Goal: Information Seeking & Learning: Learn about a topic

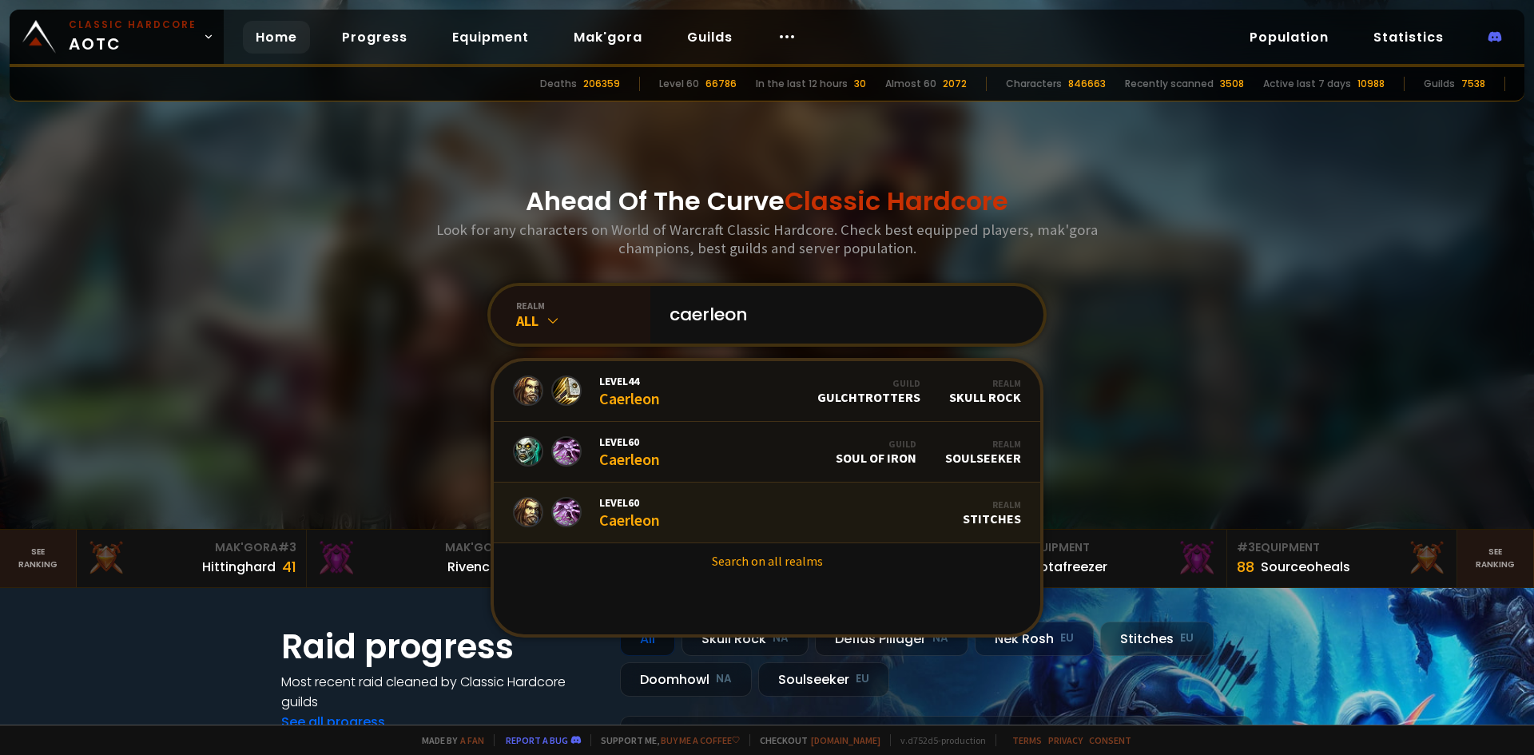
type input "caerleon"
click at [788, 511] on link "Level 60 Caerleon Realm Stitches" at bounding box center [767, 513] width 547 height 61
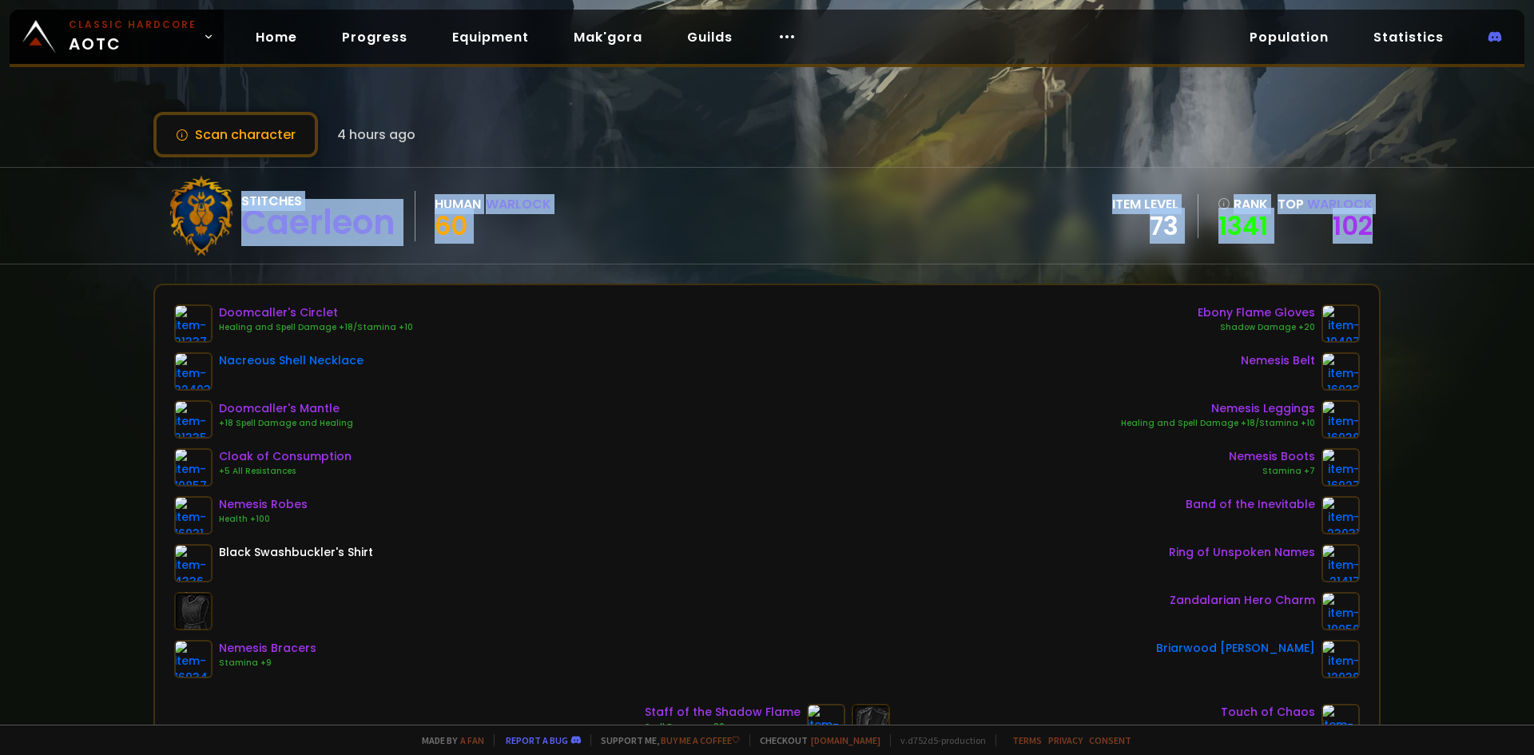
drag, startPoint x: 1360, startPoint y: 251, endPoint x: 93, endPoint y: 207, distance: 1267.3
click at [93, 207] on div "Stitches Caerleon Human Warlock 60 item level 73 rank 1341 Top Warlock 102" at bounding box center [767, 215] width 1534 height 97
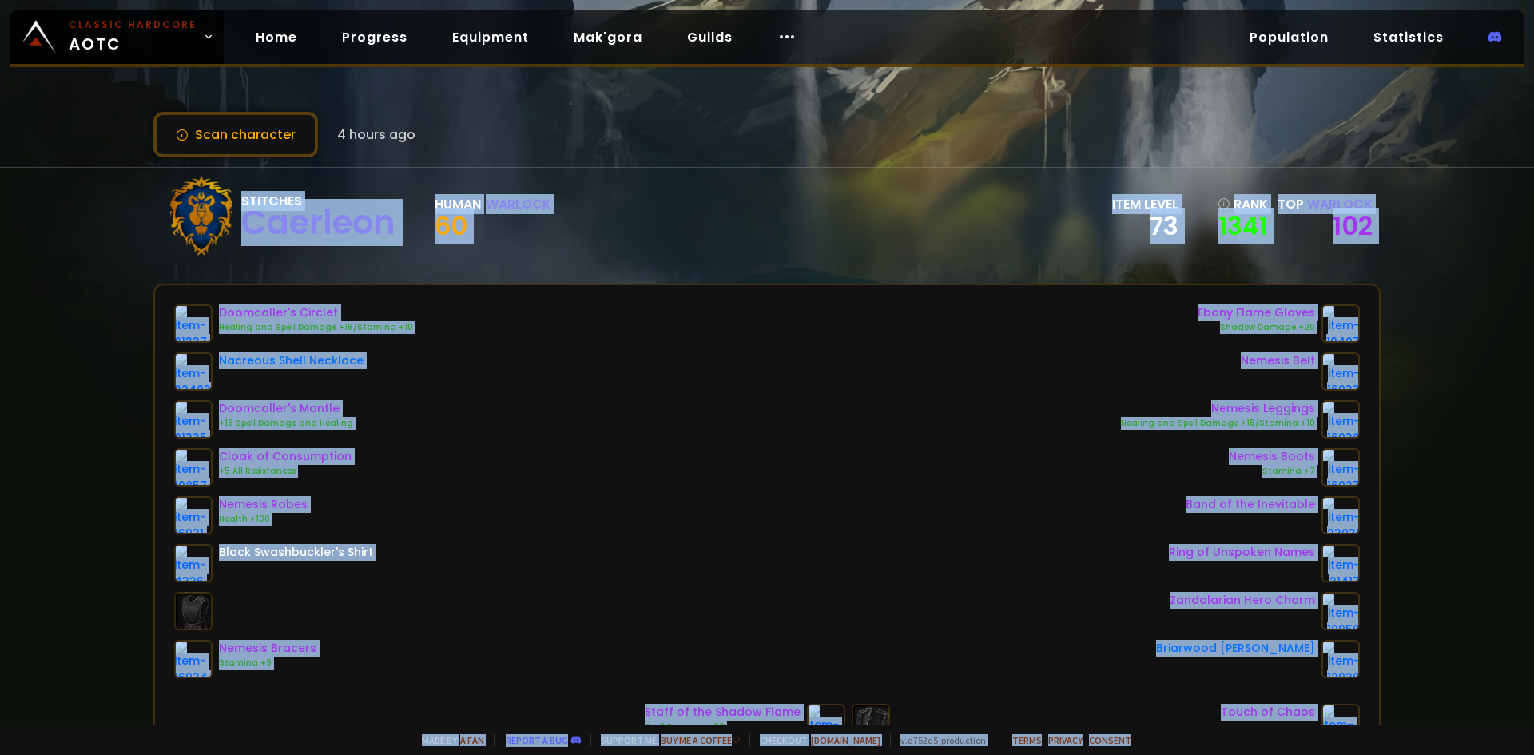
scroll to position [612, 0]
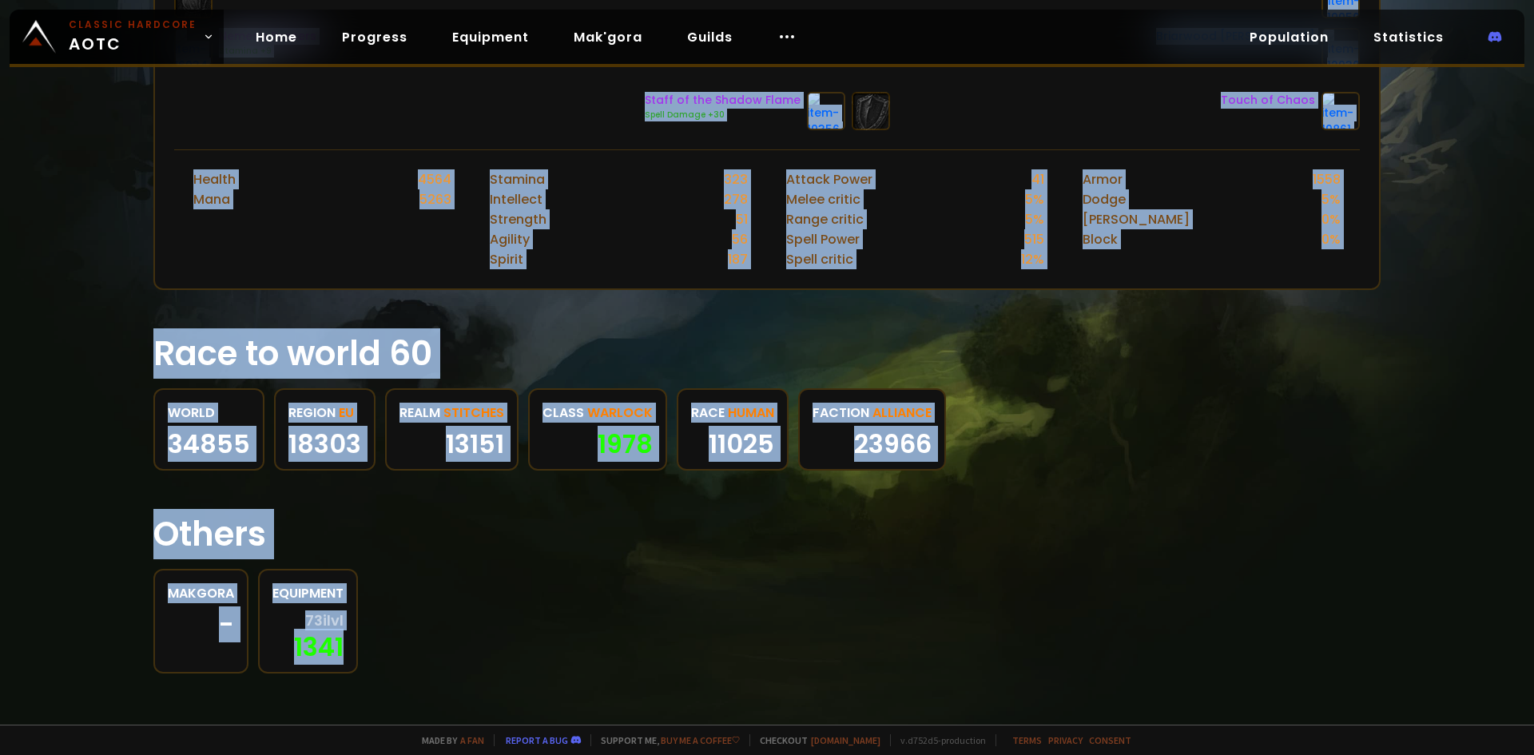
drag, startPoint x: 113, startPoint y: 209, endPoint x: 1316, endPoint y: 684, distance: 1293.9
click at [1327, 691] on div "Scan character 4 hours ago Stitches Caerleon Human Warlock 60 item level 73 ran…" at bounding box center [767, 362] width 1534 height 725
click at [757, 592] on div "Makgora - Equipment 73 ilvl 1341" at bounding box center [766, 621] width 1227 height 105
click at [432, 583] on div "Makgora - Equipment 73 ilvl 1341" at bounding box center [766, 621] width 1227 height 105
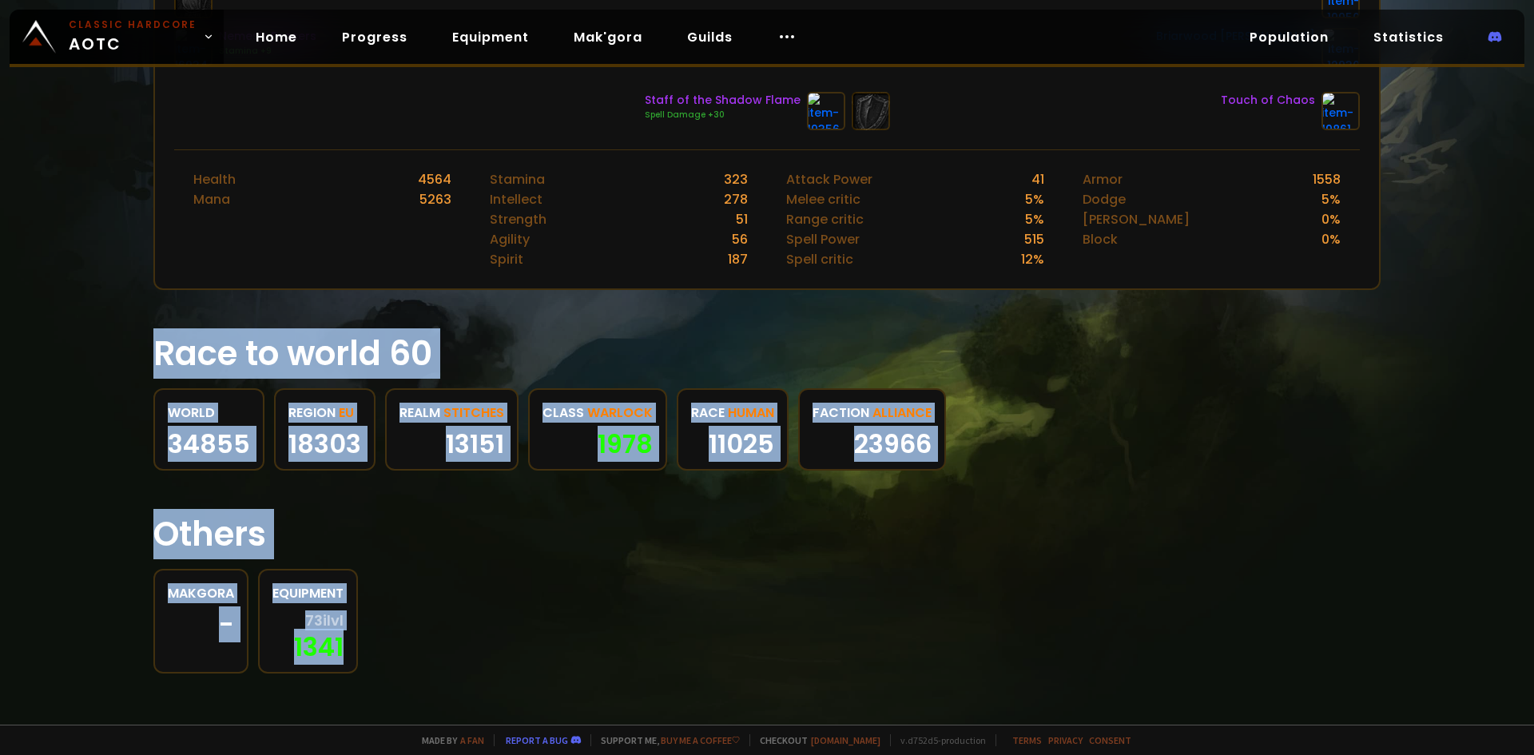
drag, startPoint x: 394, startPoint y: 664, endPoint x: 125, endPoint y: 346, distance: 416.2
click at [125, 346] on div "Scan character 4 hours ago Stitches Caerleon Human Warlock 60 item level 73 ran…" at bounding box center [767, 362] width 1534 height 725
drag, startPoint x: 125, startPoint y: 346, endPoint x: 140, endPoint y: 345, distance: 14.4
click at [125, 346] on div "Scan character 4 hours ago Stitches Caerleon Human Warlock 60 item level 73 ran…" at bounding box center [767, 362] width 1534 height 725
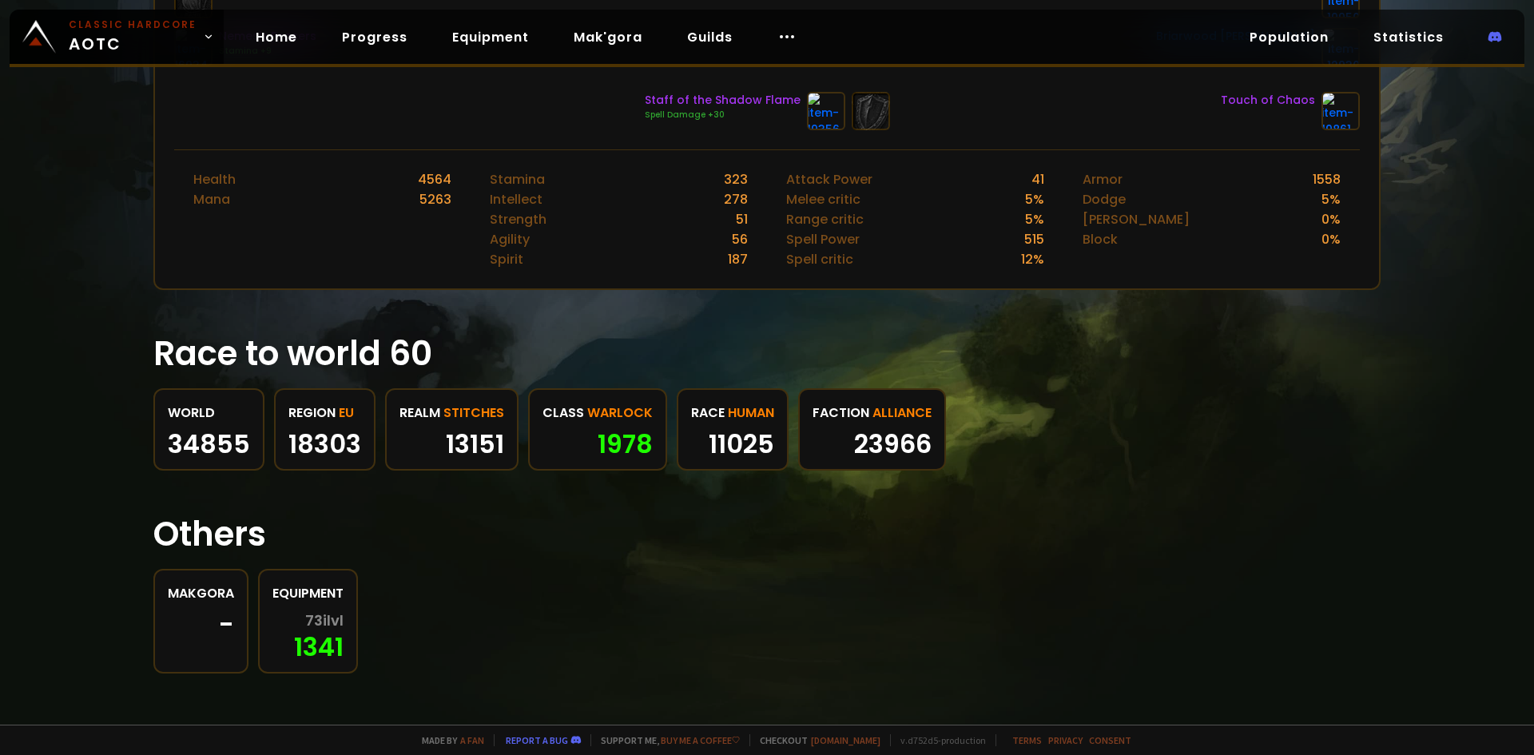
drag, startPoint x: 140, startPoint y: 345, endPoint x: 475, endPoint y: 622, distance: 434.8
click at [475, 622] on div "Scan character 4 hours ago Stitches Caerleon Human Warlock 60 item level 73 ran…" at bounding box center [767, 362] width 1534 height 725
click at [475, 622] on div "Makgora - Equipment 73 ilvl 1341" at bounding box center [766, 621] width 1227 height 105
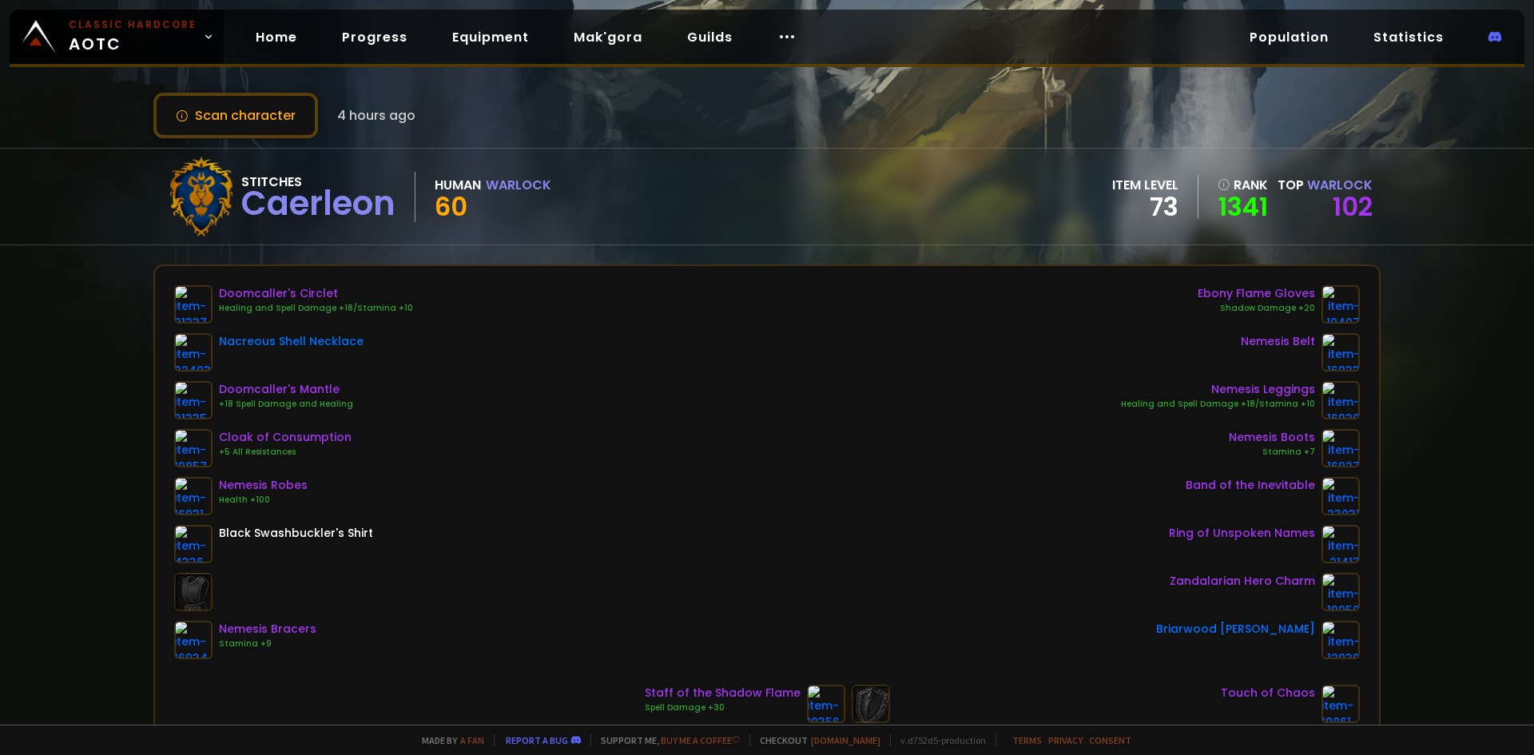
scroll to position [0, 0]
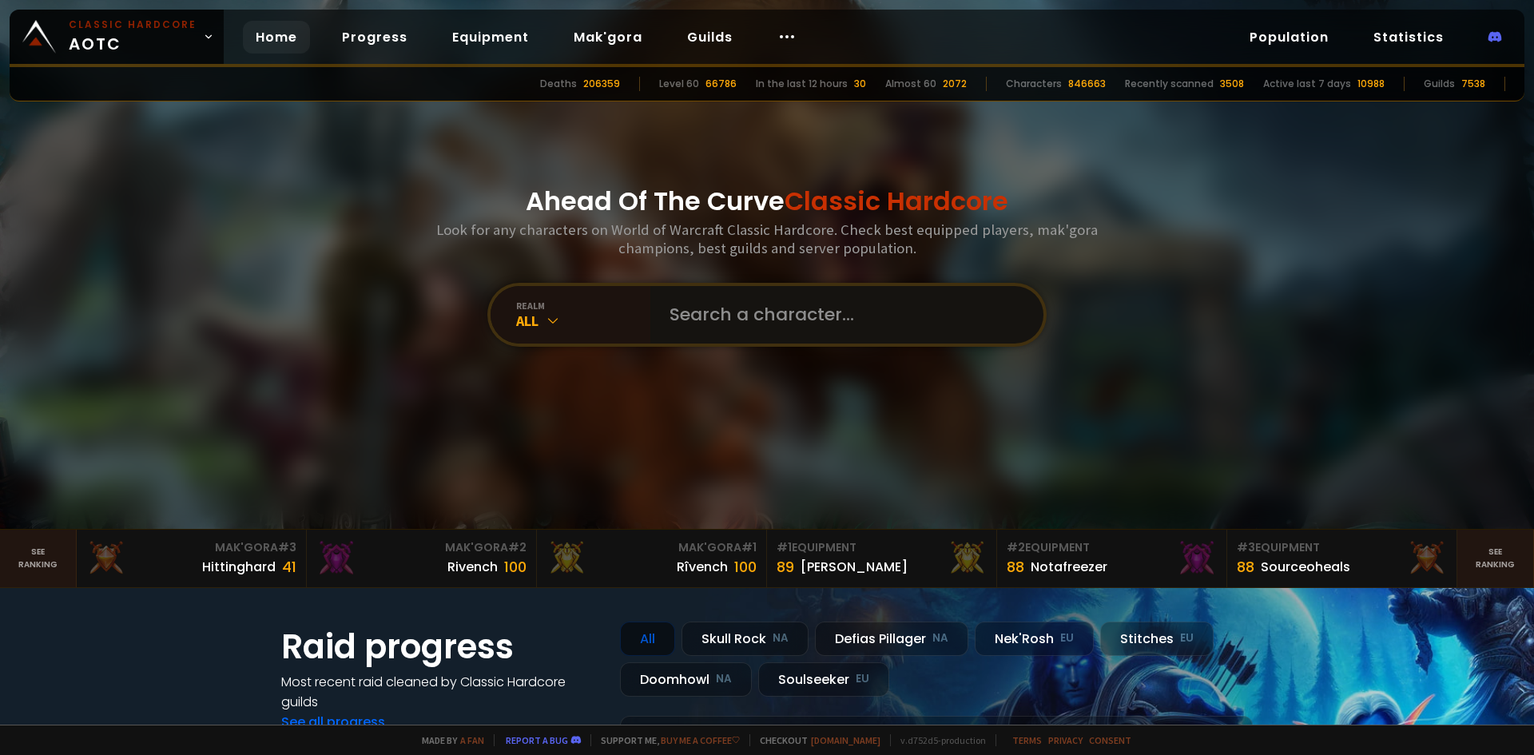
click at [807, 303] on input "text" at bounding box center [842, 315] width 364 height 58
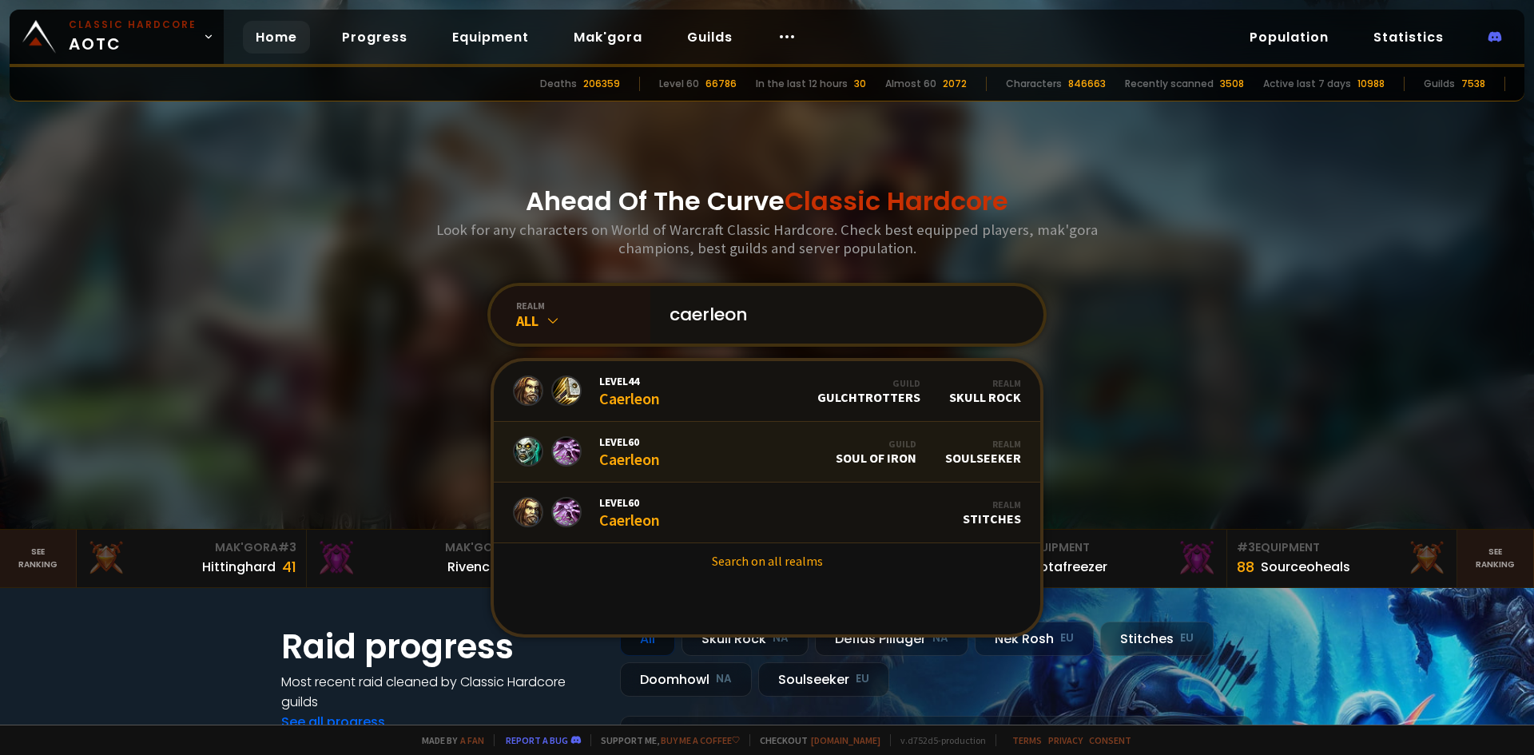
type input "caerleon"
click at [787, 456] on link "Level 60 Caerleon Guild Soul of Iron Realm Soulseeker" at bounding box center [767, 452] width 547 height 61
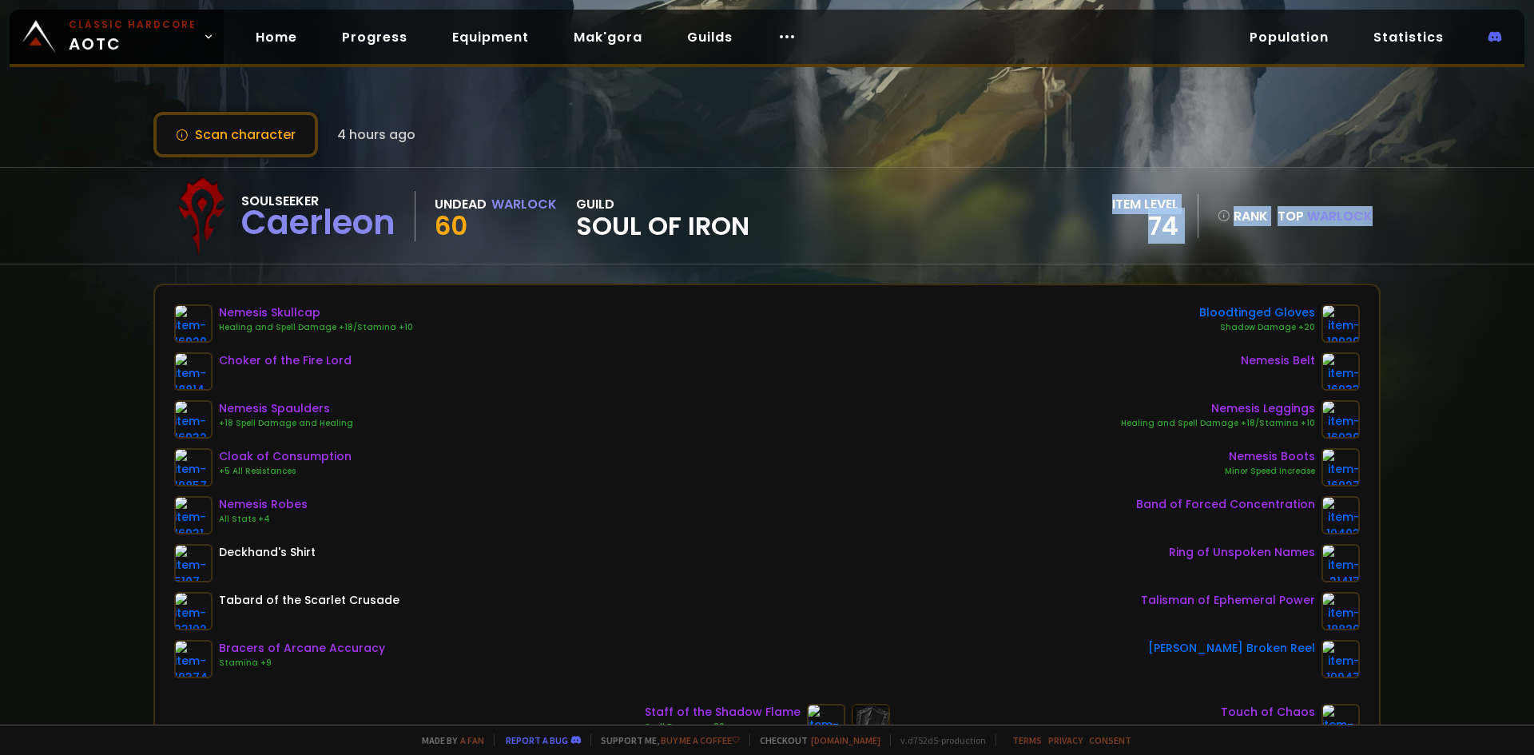
drag, startPoint x: 688, startPoint y: 225, endPoint x: 1369, endPoint y: 241, distance: 681.0
click at [1364, 240] on div "Soulseeker Caerleon Undead Warlock 60 guild Soul of Iron item level 74 rank Top…" at bounding box center [766, 216] width 1227 height 96
click at [1395, 245] on div "Soulseeker Caerleon Undead Warlock 60 guild Soul of Iron item level 74 rank Top…" at bounding box center [767, 215] width 1534 height 97
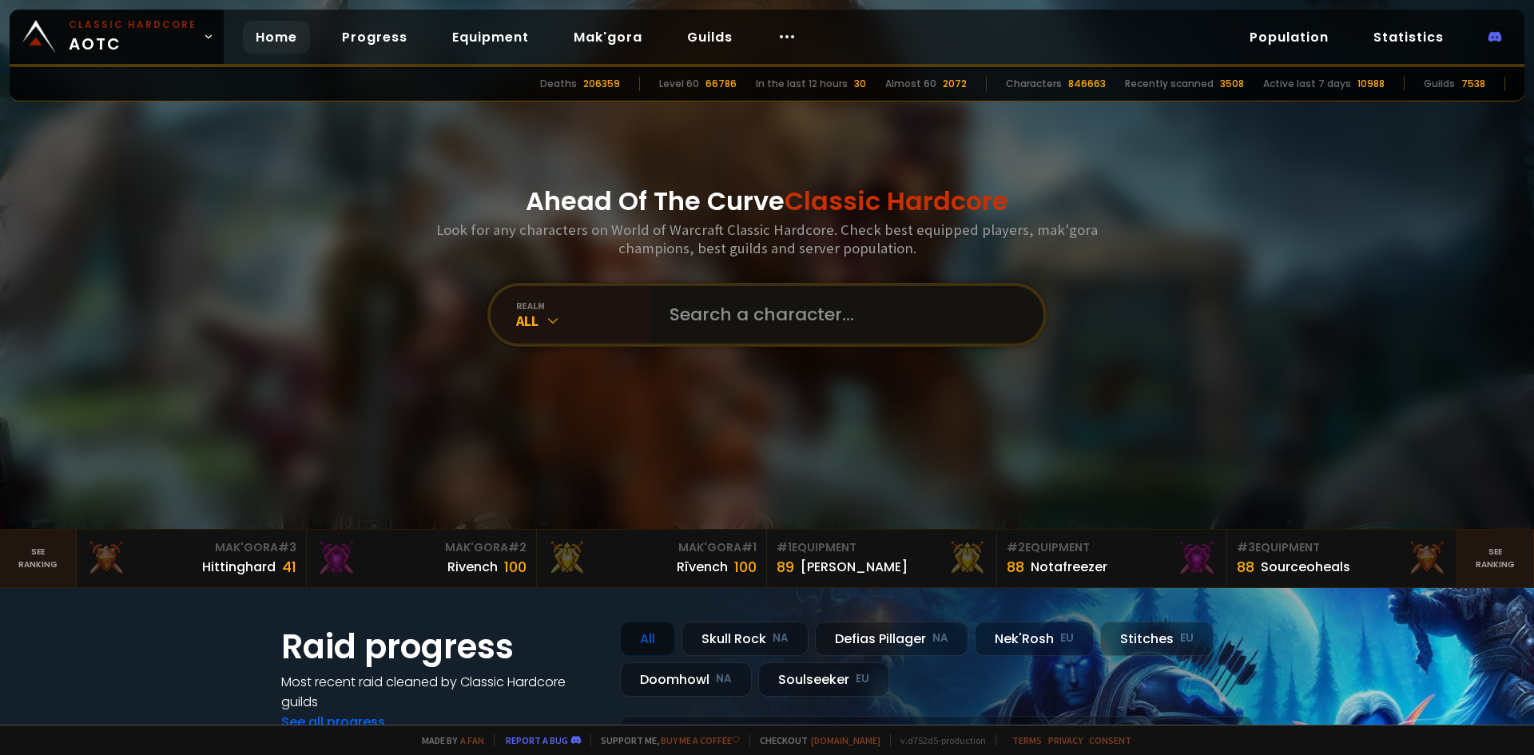
click at [763, 324] on input "text" at bounding box center [842, 315] width 364 height 58
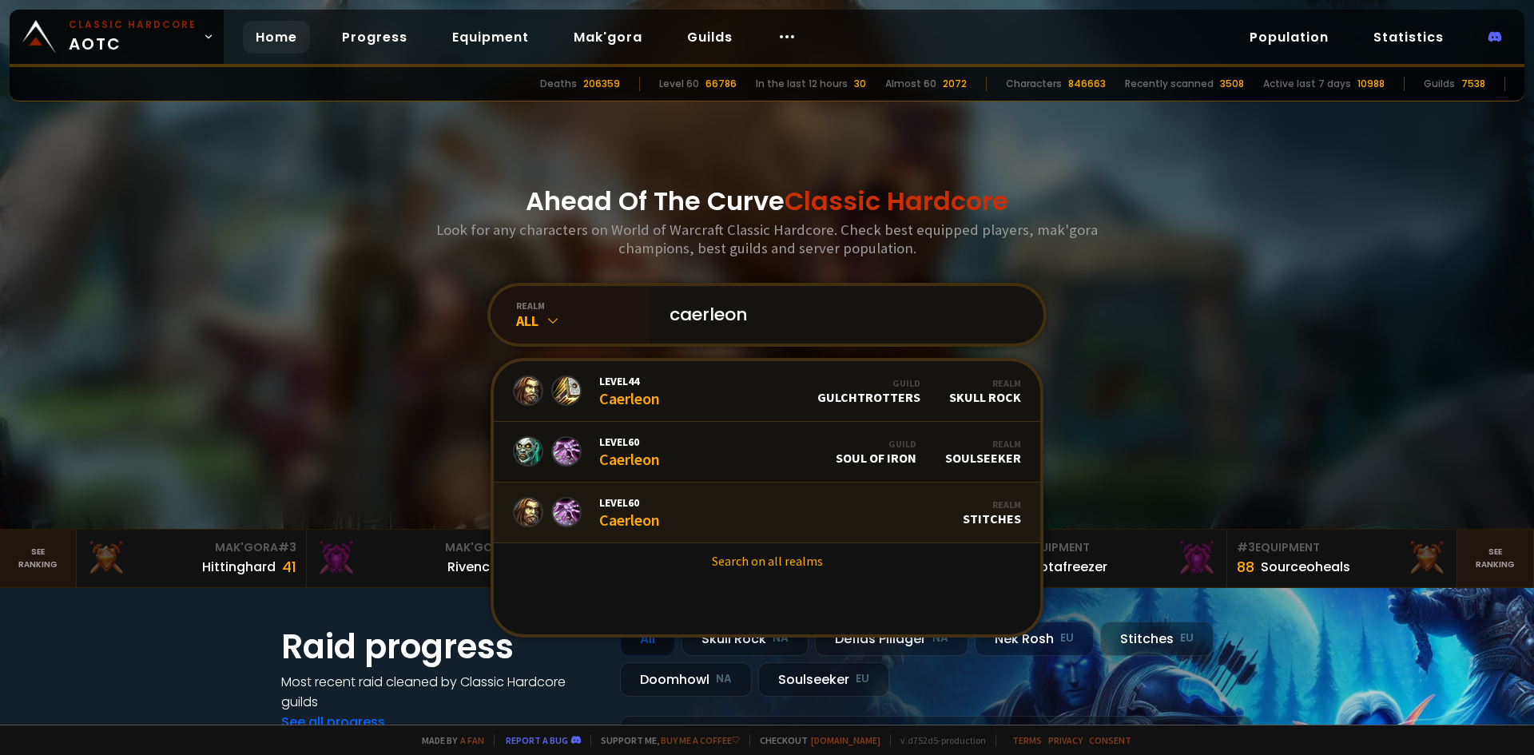
type input "caerleon"
click at [698, 497] on link "Level 60 Caerleon Realm Stitches" at bounding box center [767, 513] width 547 height 61
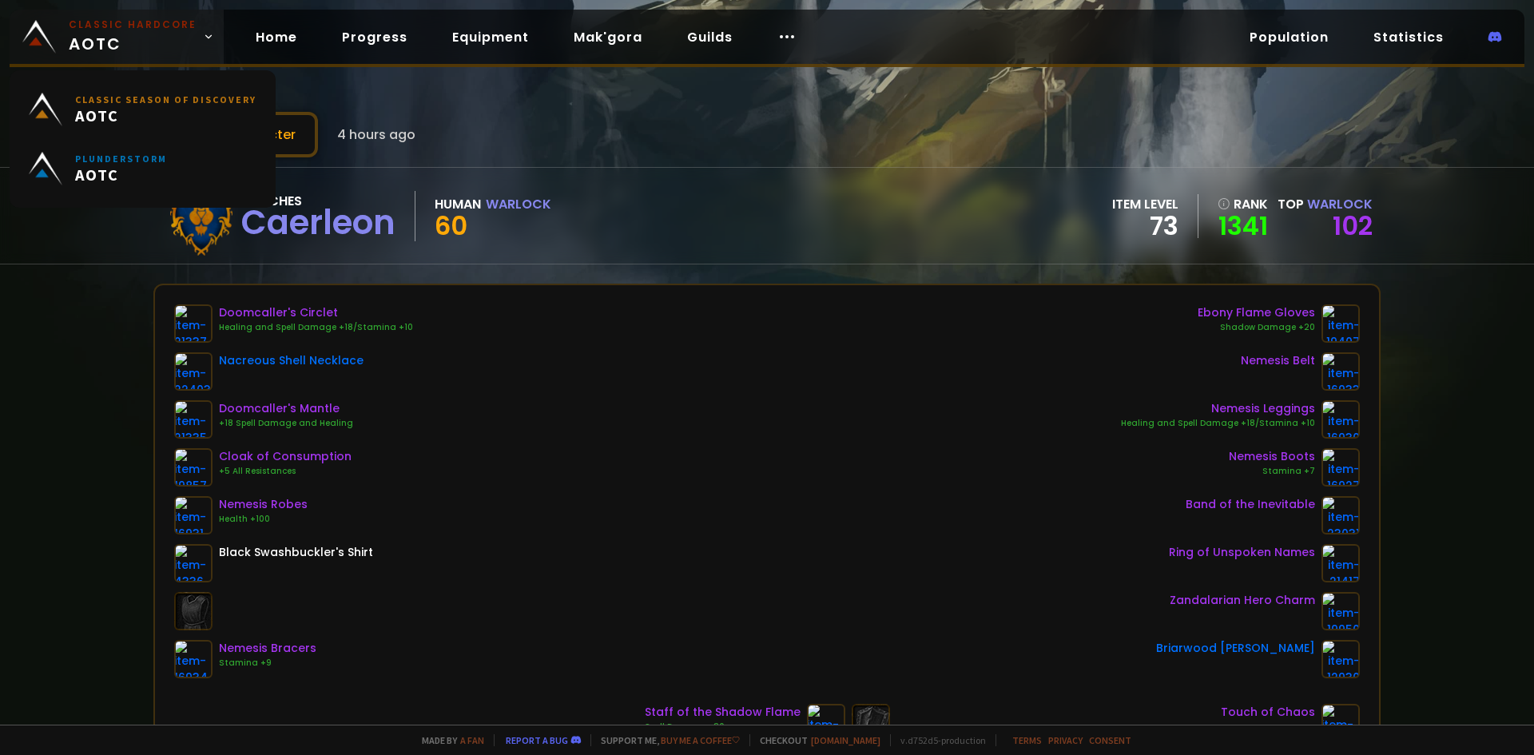
click at [93, 42] on span "Classic Hardcore AOTC" at bounding box center [133, 37] width 128 height 38
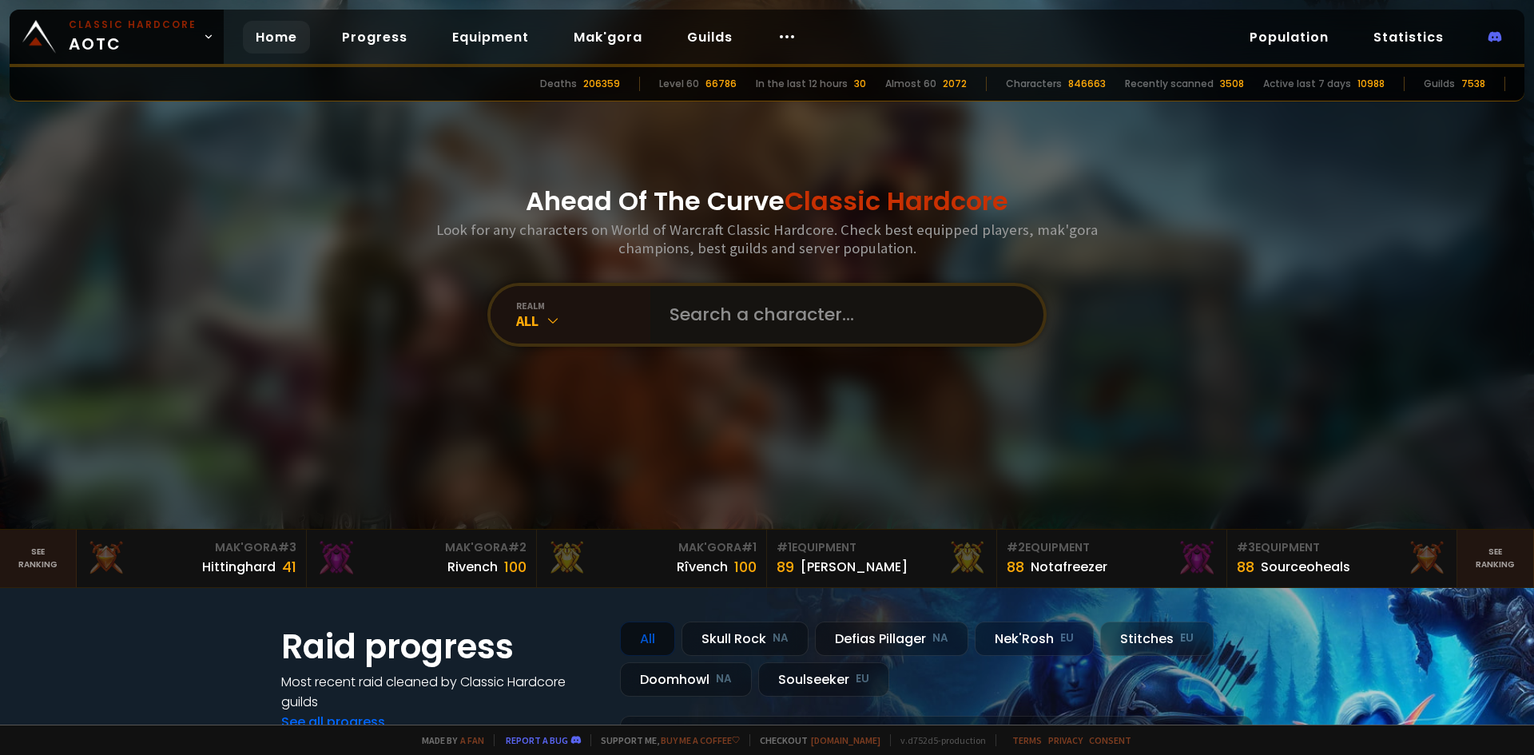
click at [769, 287] on input "text" at bounding box center [842, 315] width 364 height 58
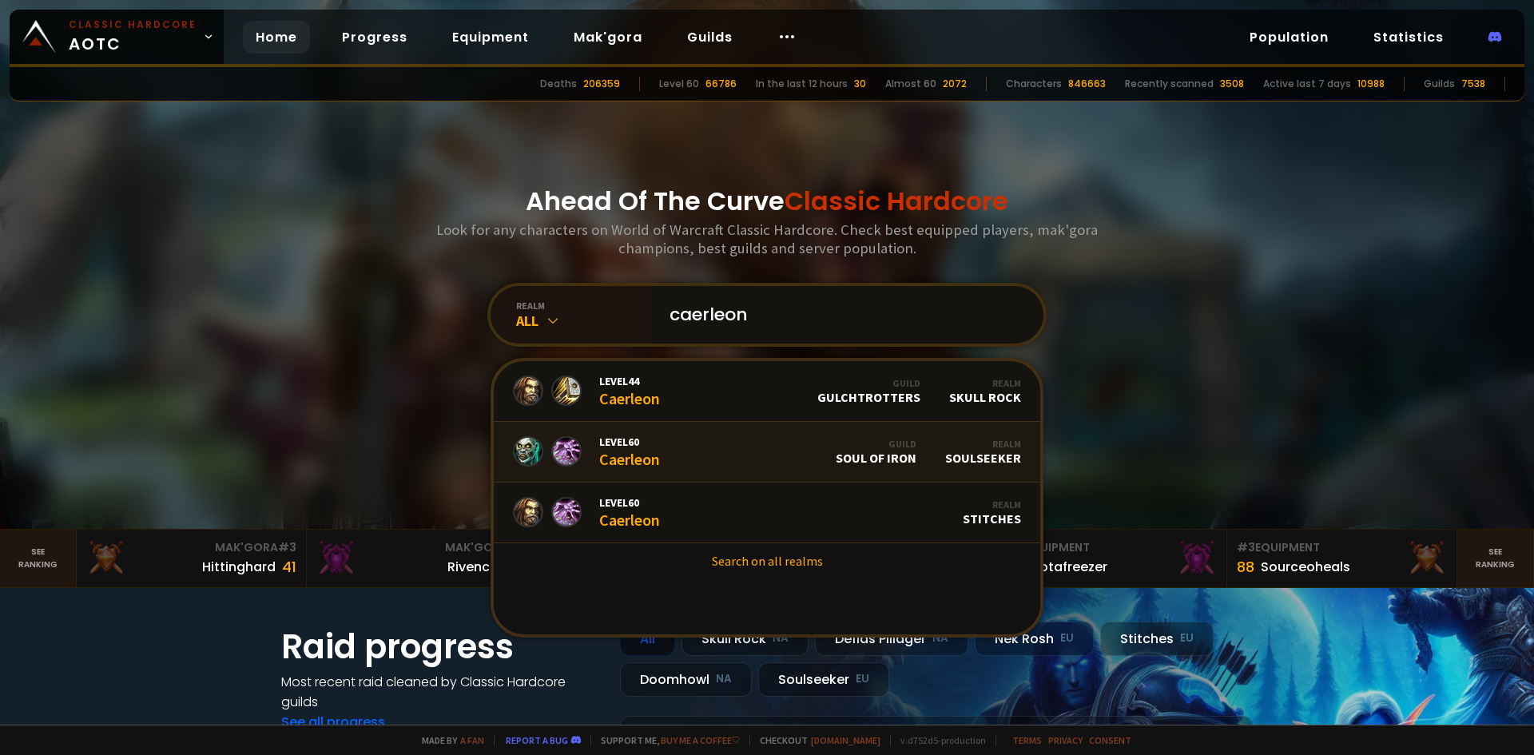
type input "caerleon"
click at [686, 455] on link "Level 60 Caerleon Guild Soul of Iron Realm Soulseeker" at bounding box center [767, 452] width 547 height 61
